Goal: Navigation & Orientation: Find specific page/section

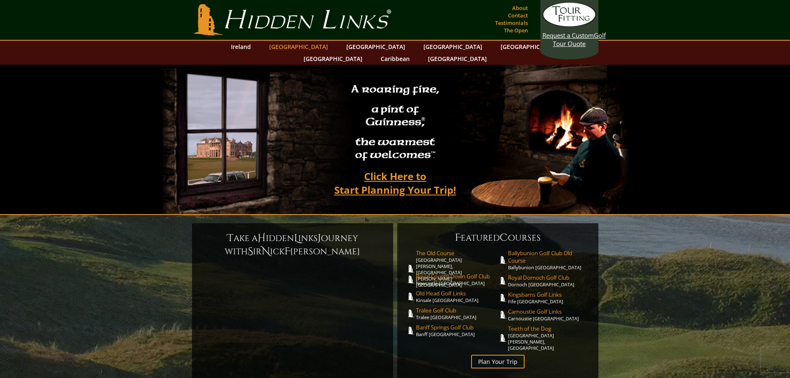
click at [305, 49] on link "[GEOGRAPHIC_DATA]" at bounding box center [298, 47] width 67 height 12
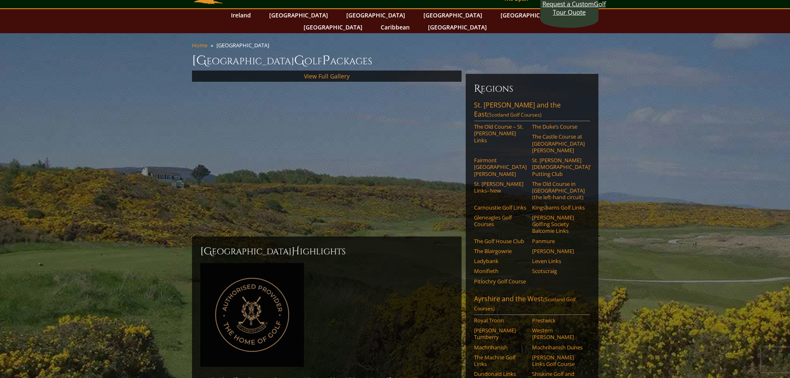
scroll to position [83, 0]
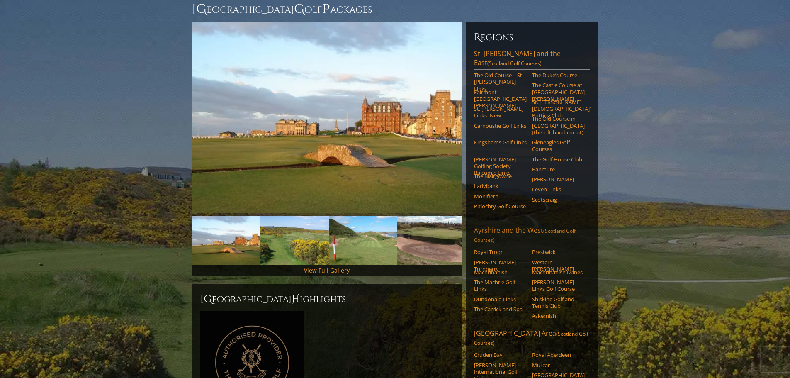
click at [501, 225] on link "Ayrshire and the West (Scotland Golf Courses)" at bounding box center [532, 235] width 116 height 21
